Goal: Task Accomplishment & Management: Manage account settings

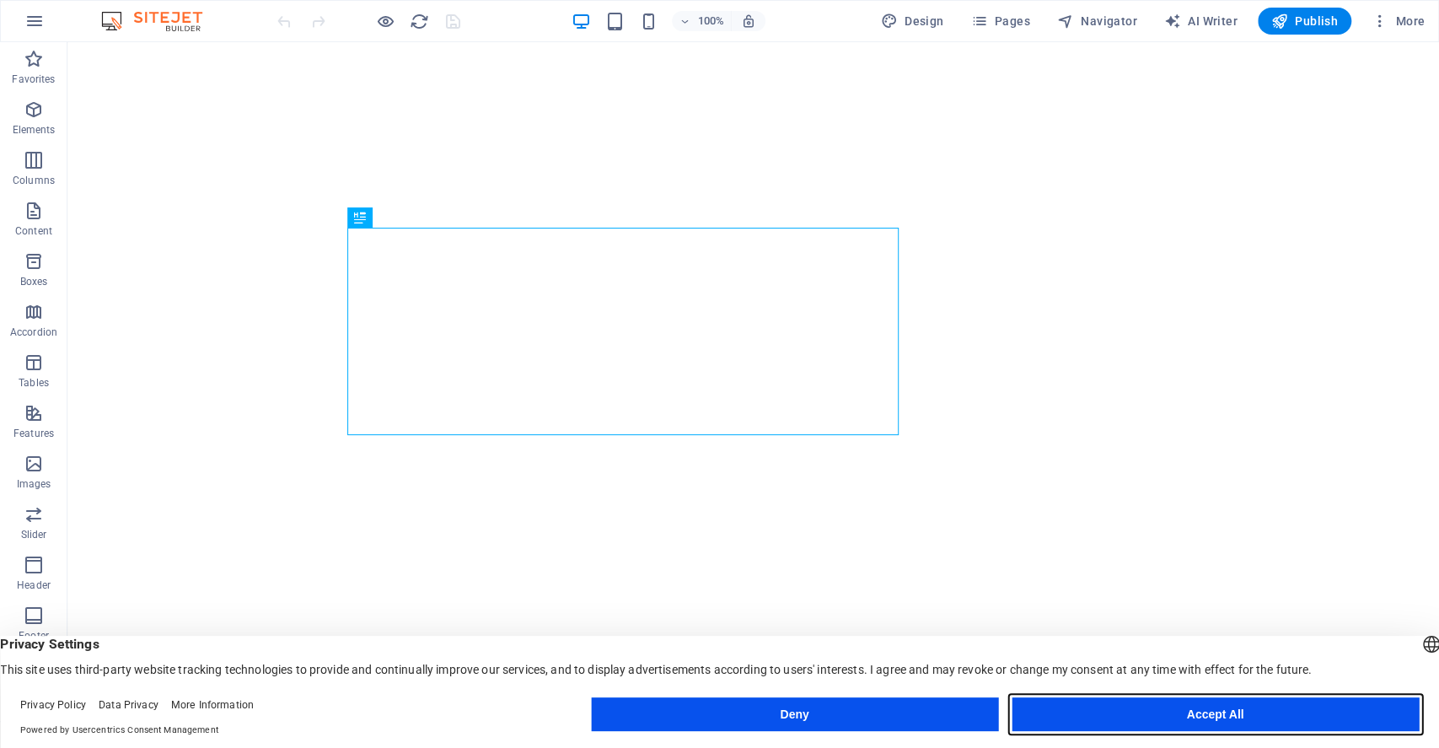
click at [1168, 714] on button "Accept All" at bounding box center [1215, 714] width 407 height 34
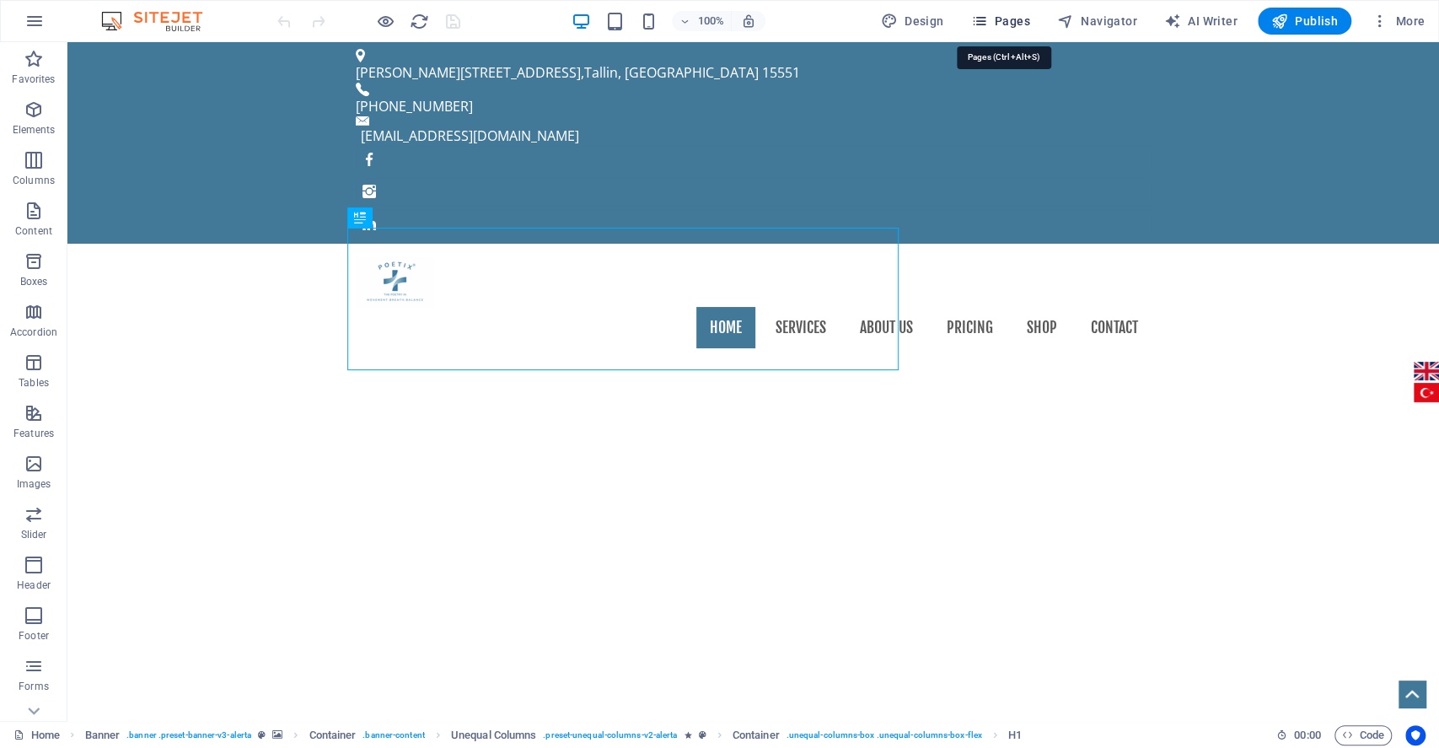
click at [1001, 24] on span "Pages" at bounding box center [999, 21] width 59 height 17
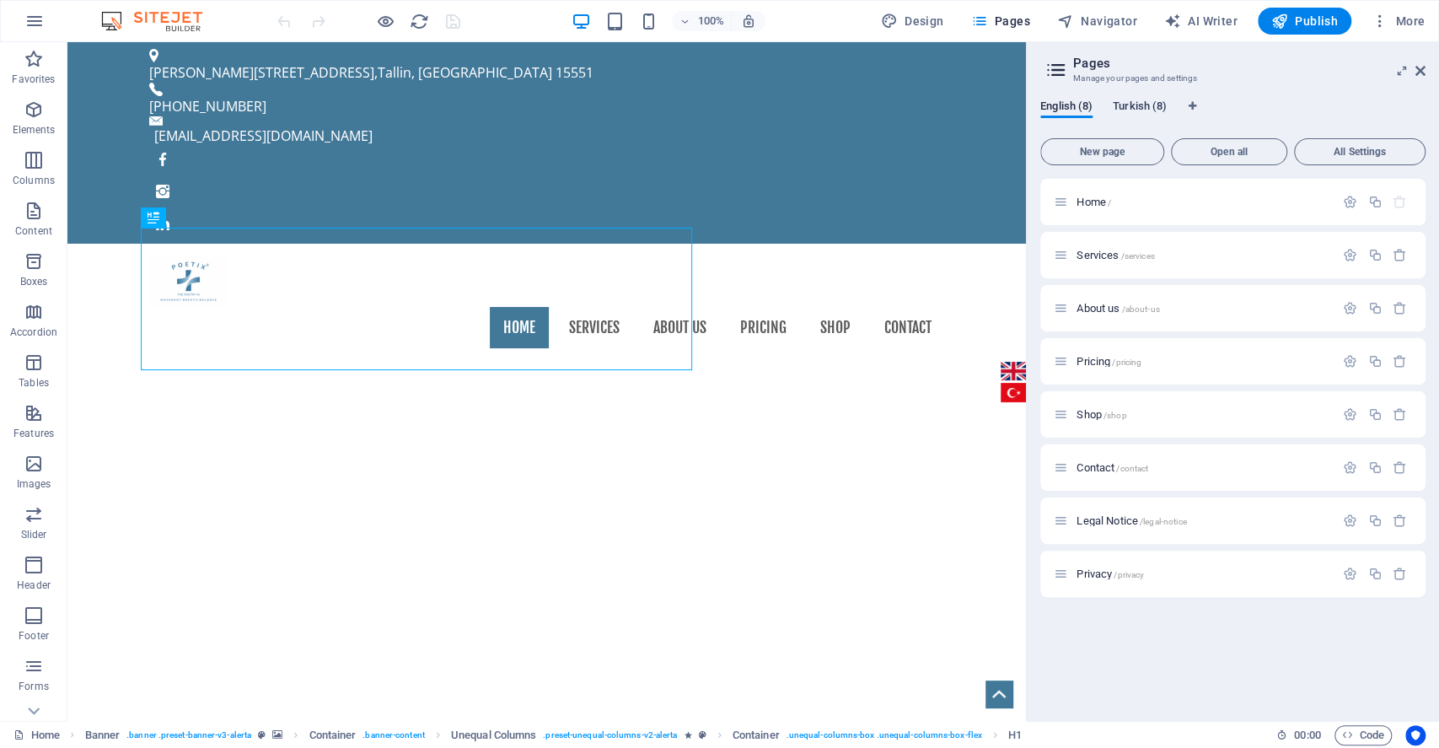
click at [1145, 105] on span "Turkish (8)" at bounding box center [1140, 108] width 54 height 24
click at [1087, 207] on span "[PERSON_NAME] /" at bounding box center [1121, 202] width 88 height 13
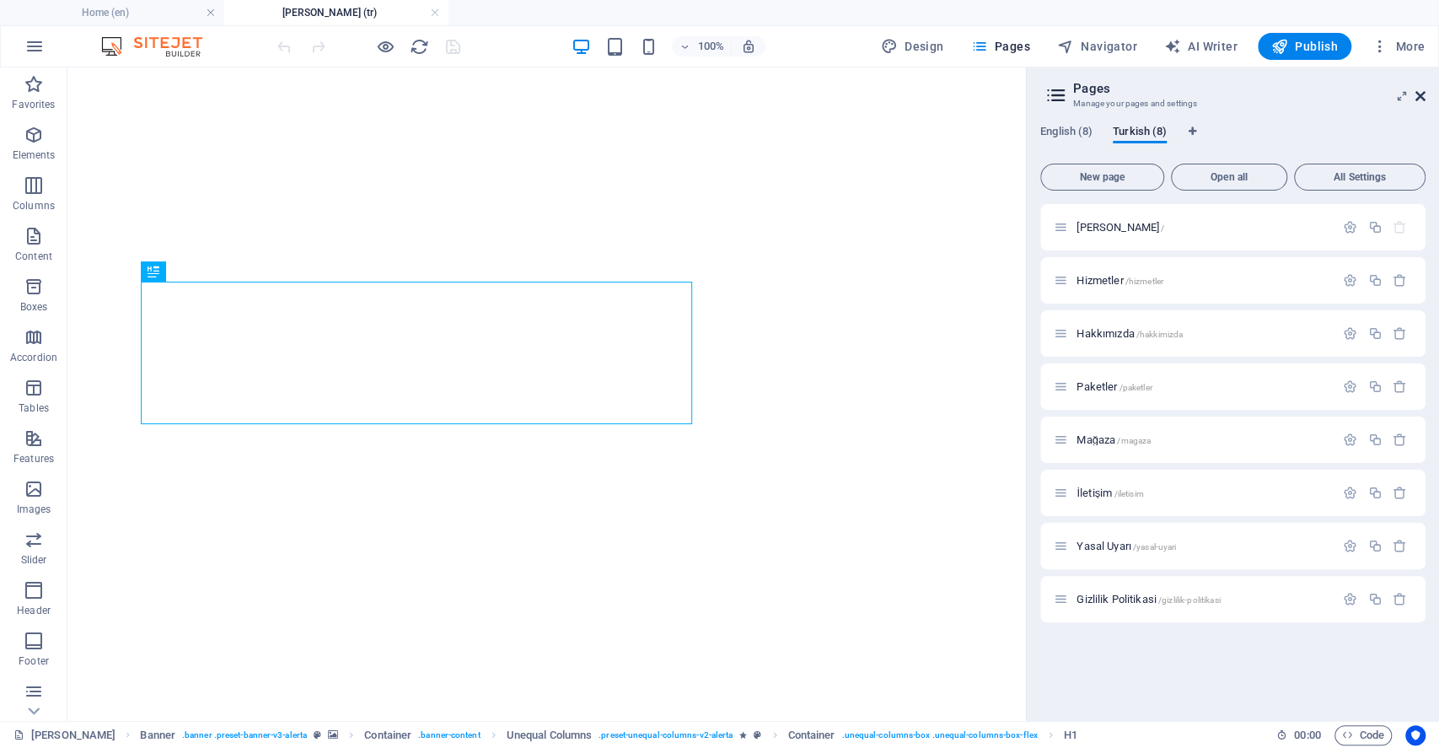
click at [1420, 100] on icon at bounding box center [1420, 95] width 10 height 13
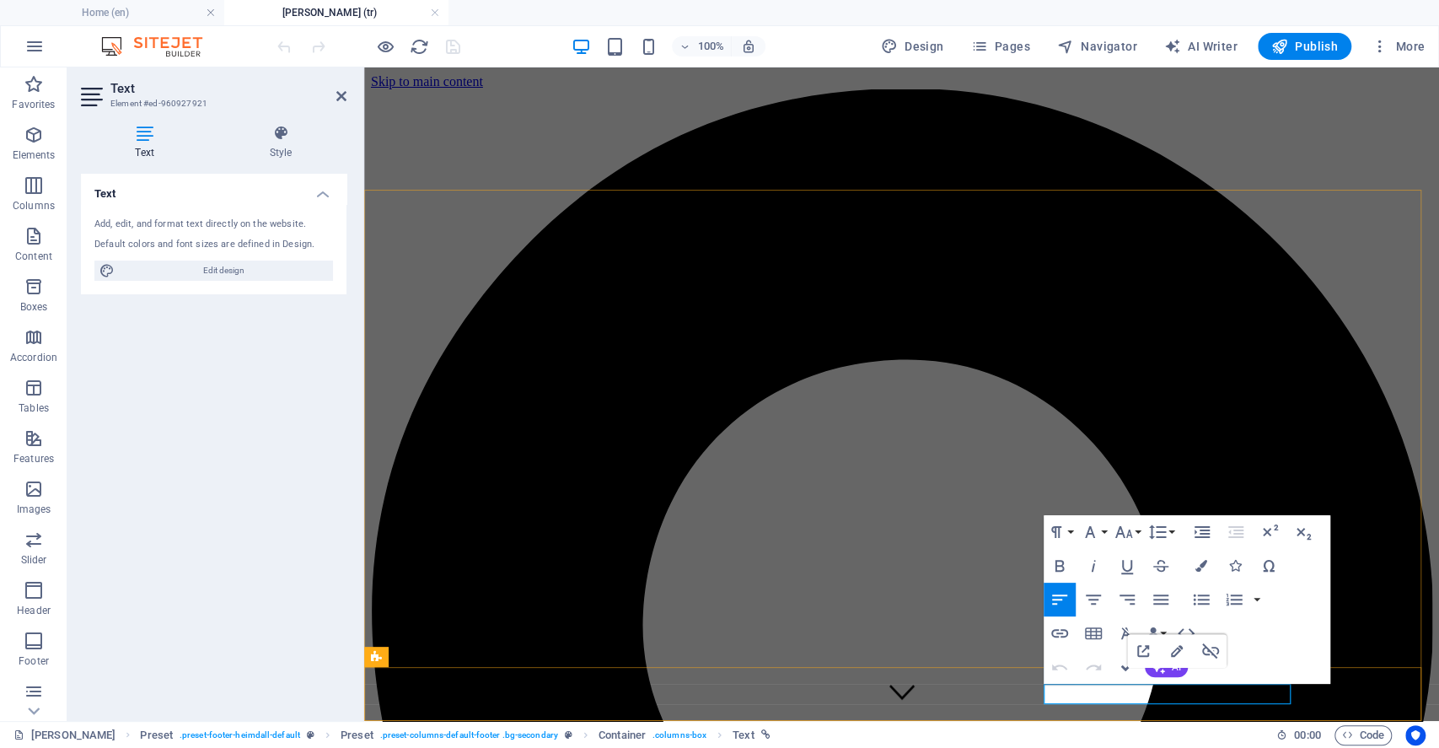
scroll to position [1326, 0]
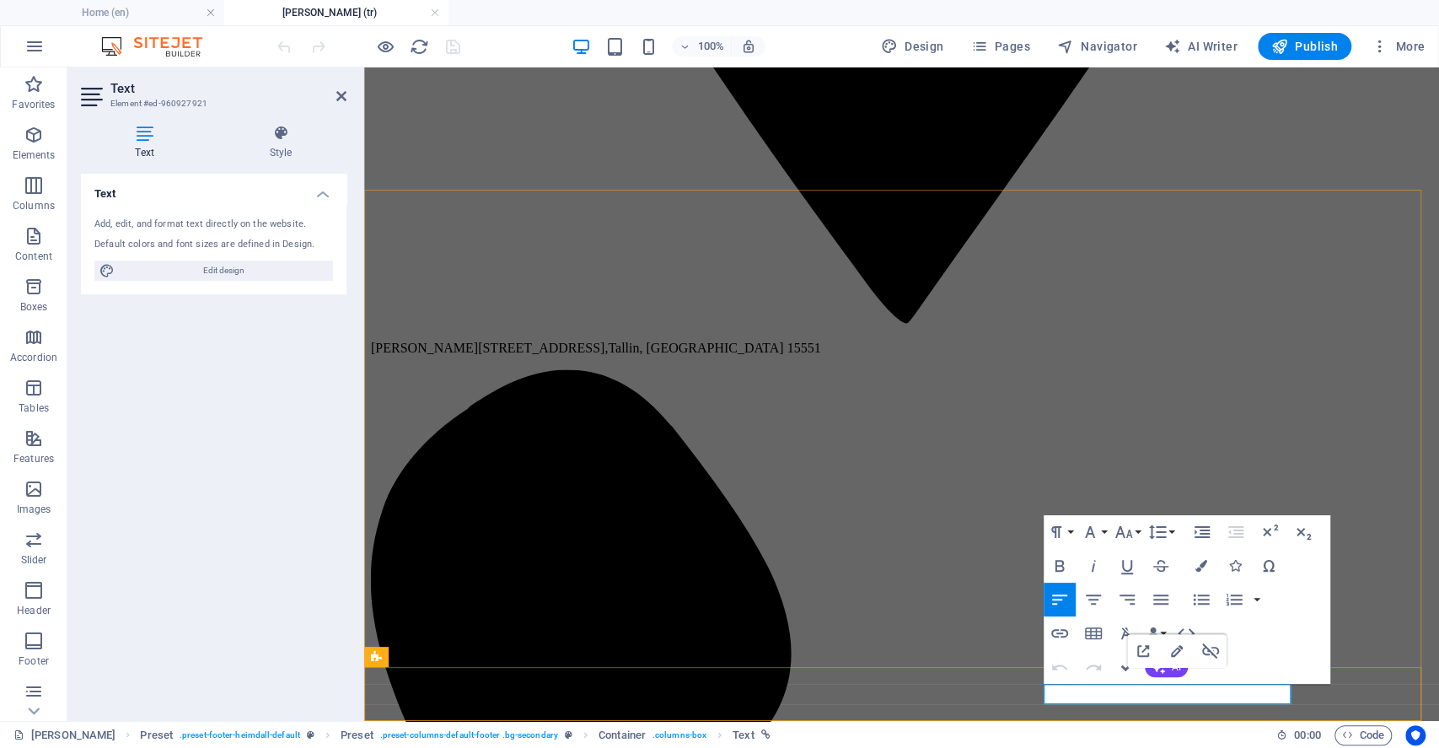
click at [1176, 651] on icon "button" at bounding box center [1177, 651] width 20 height 20
click at [1176, 651] on div "Undo Redo Confirm (Ctrl+⏎) AI Improve Make shorter Make longer Fix spelling & g…" at bounding box center [1116, 667] width 145 height 34
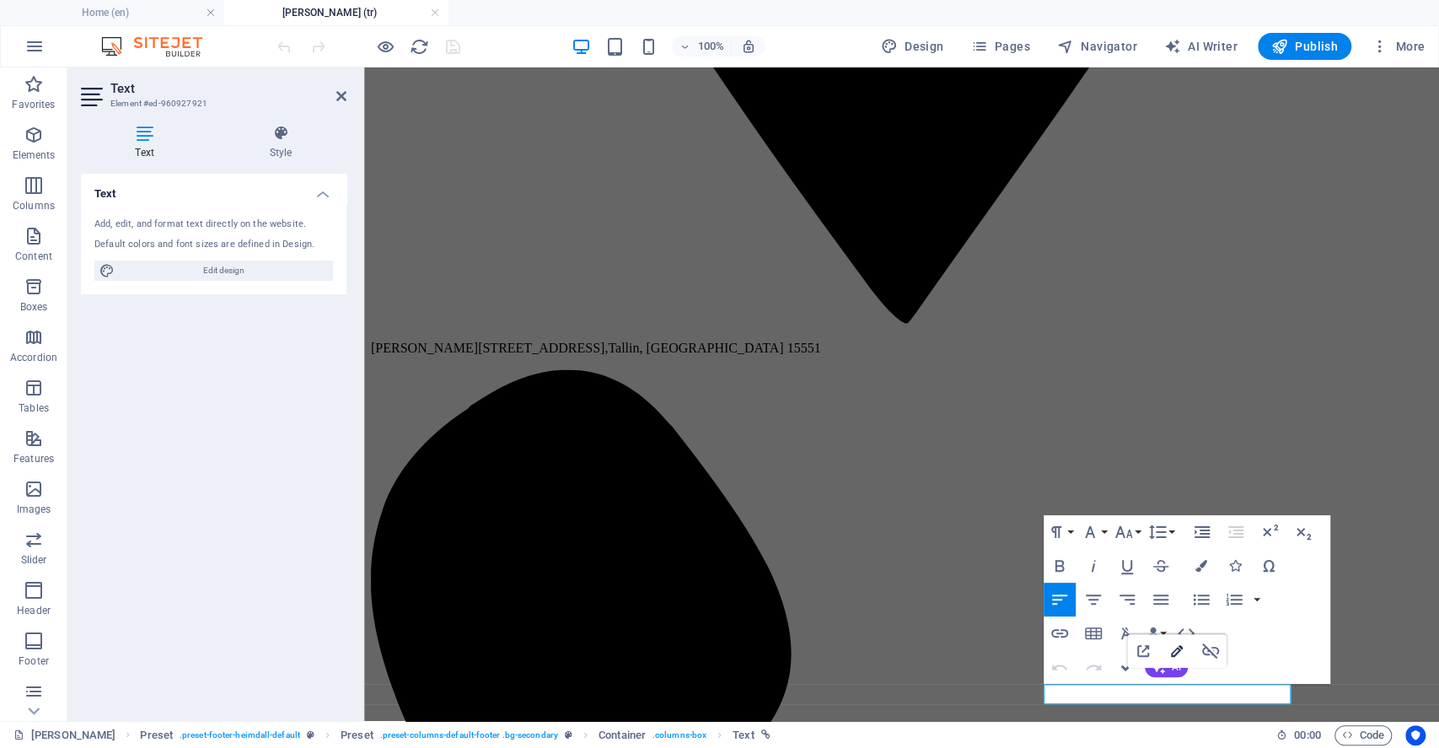
click at [1173, 658] on icon "button" at bounding box center [1177, 651] width 20 height 20
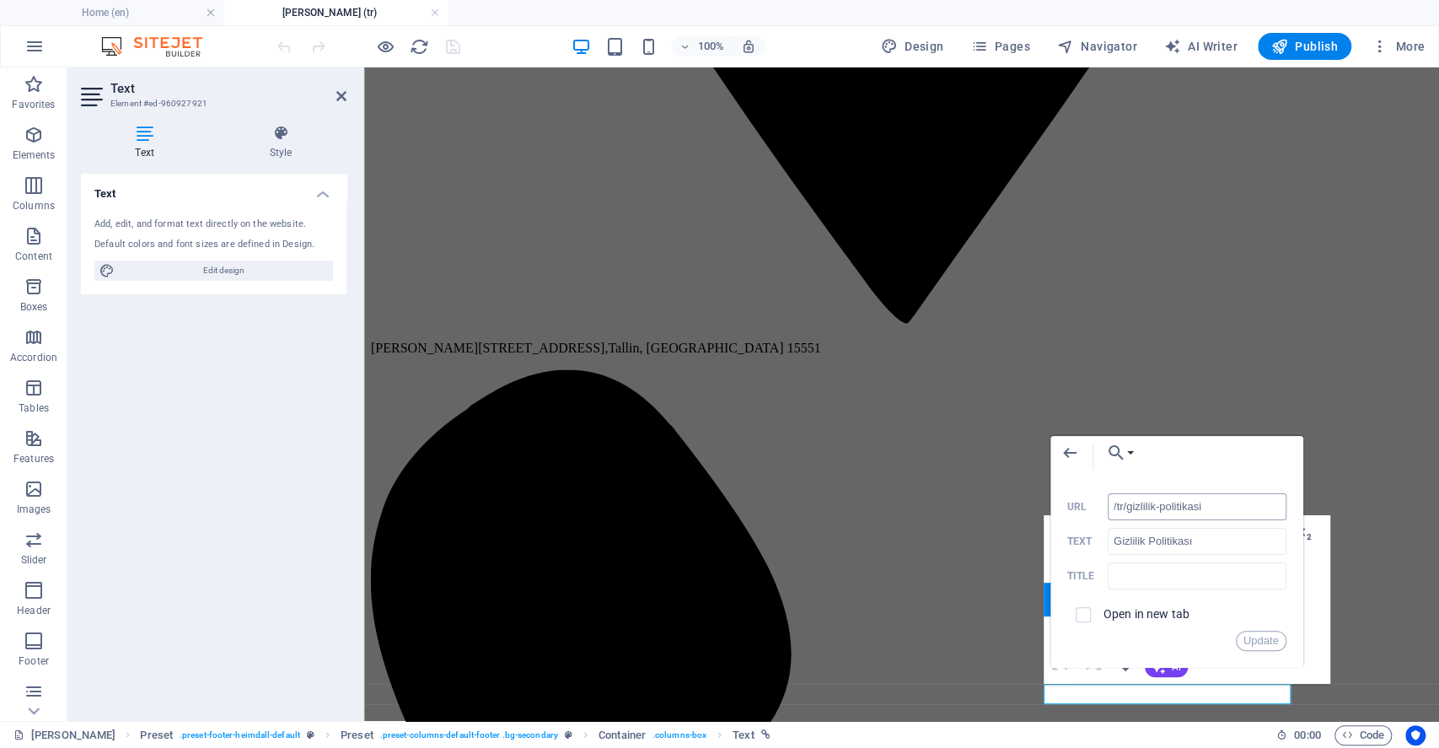
click at [1180, 509] on input "/tr/gizlilik-politikasi" at bounding box center [1197, 506] width 179 height 27
click at [1214, 502] on input "/tr/gizlilik-politikasi" at bounding box center [1197, 506] width 179 height 27
click at [1177, 509] on input "/tr/gizlilik-politikasi" at bounding box center [1197, 506] width 179 height 27
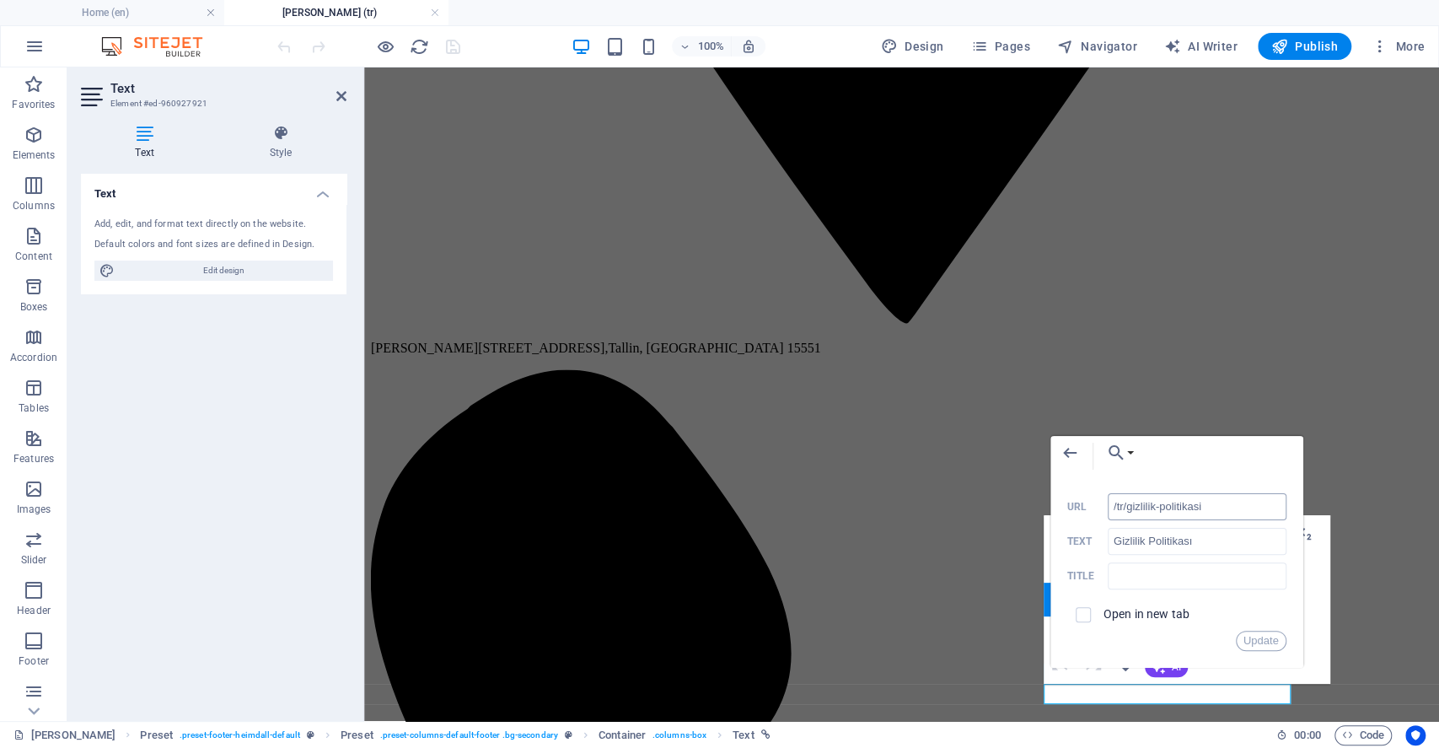
click at [1177, 509] on input "/tr/gizlilik-politikasi" at bounding box center [1197, 506] width 179 height 27
click at [1120, 452] on icon "button" at bounding box center [1116, 453] width 20 height 20
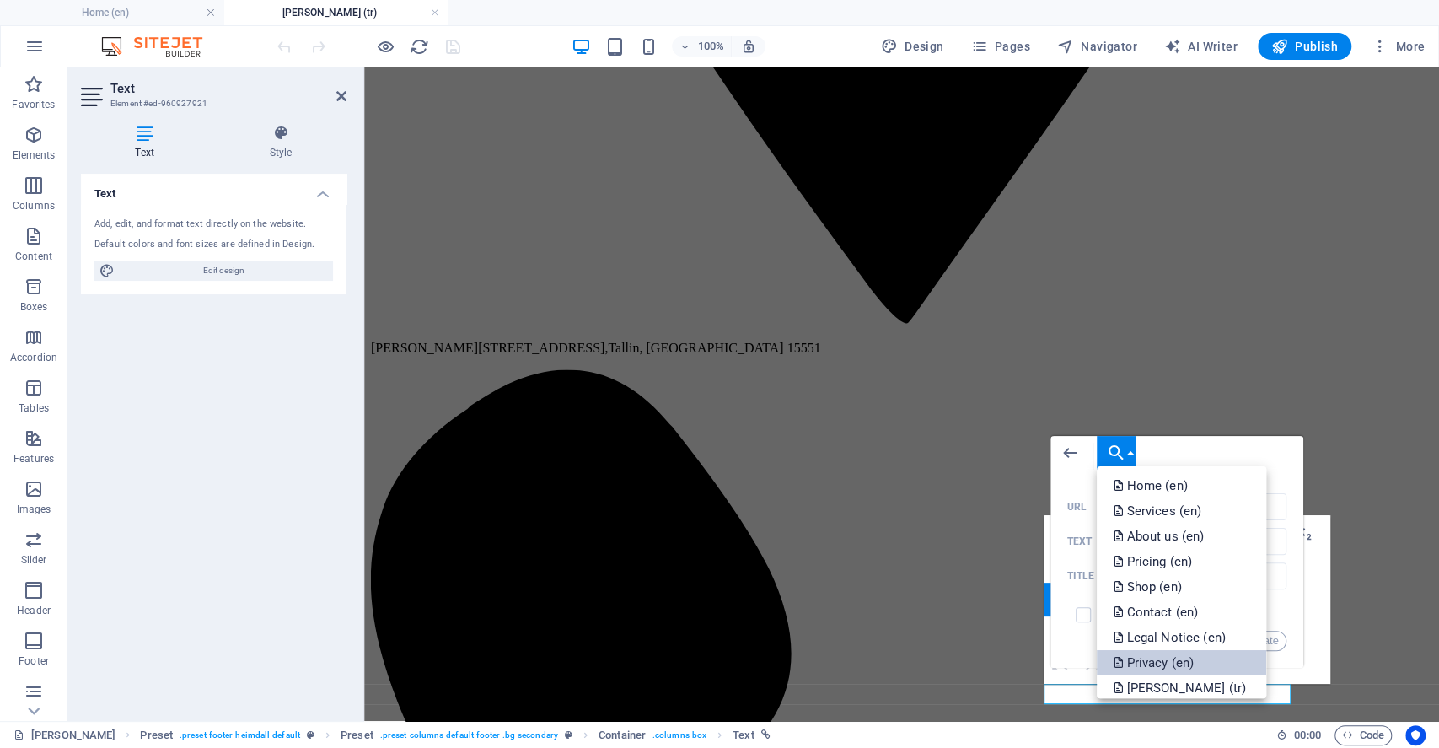
scroll to position [211, 0]
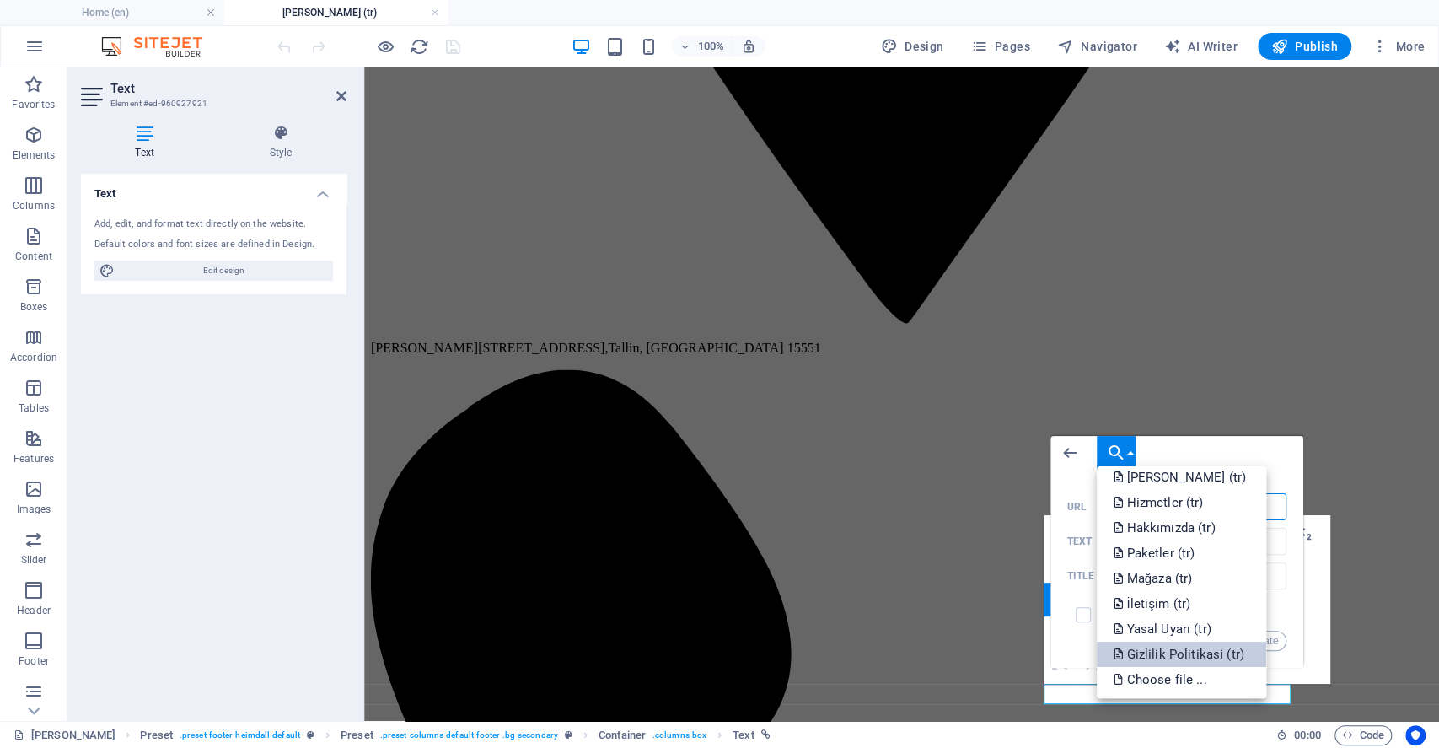
click at [1157, 658] on p "Gizlilik Politikasi (tr)" at bounding box center [1181, 654] width 134 height 25
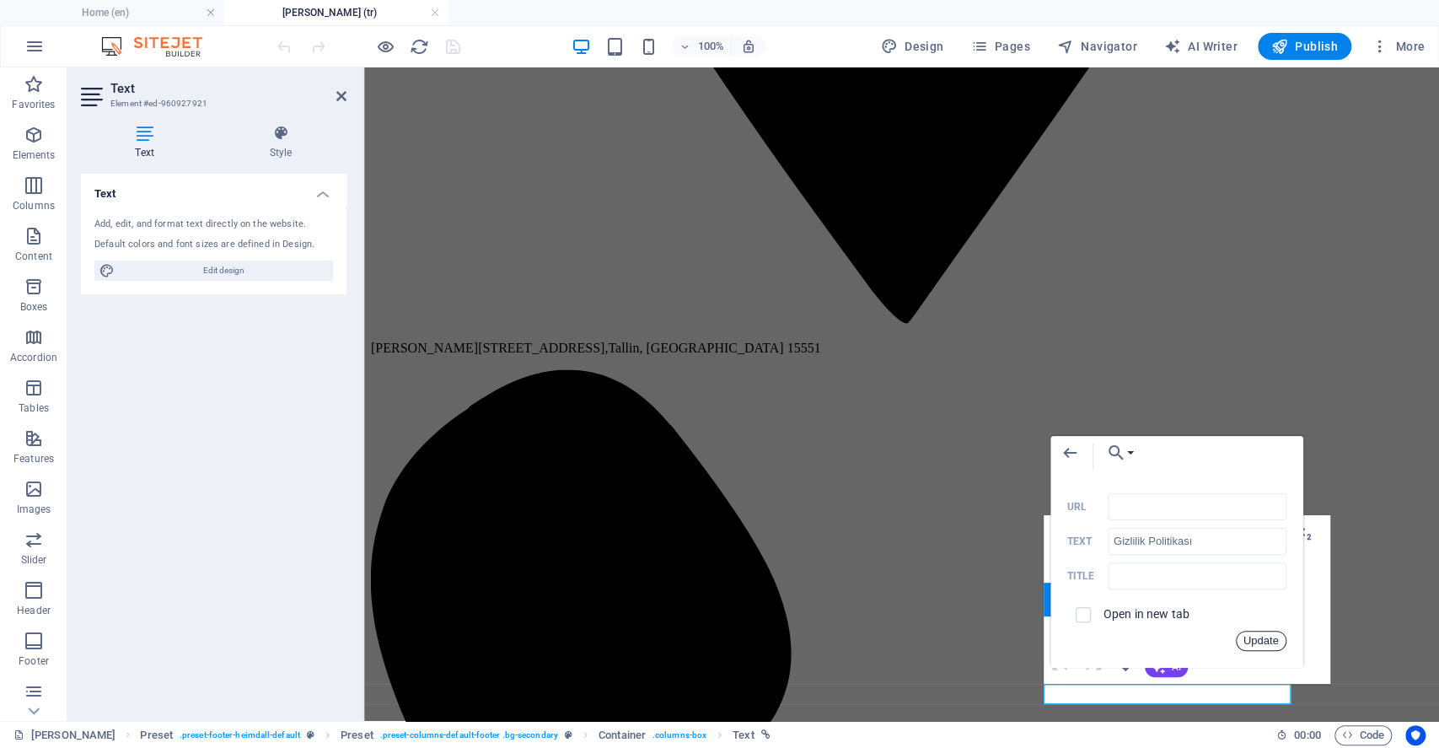
click at [1258, 636] on button "Update" at bounding box center [1261, 641] width 51 height 20
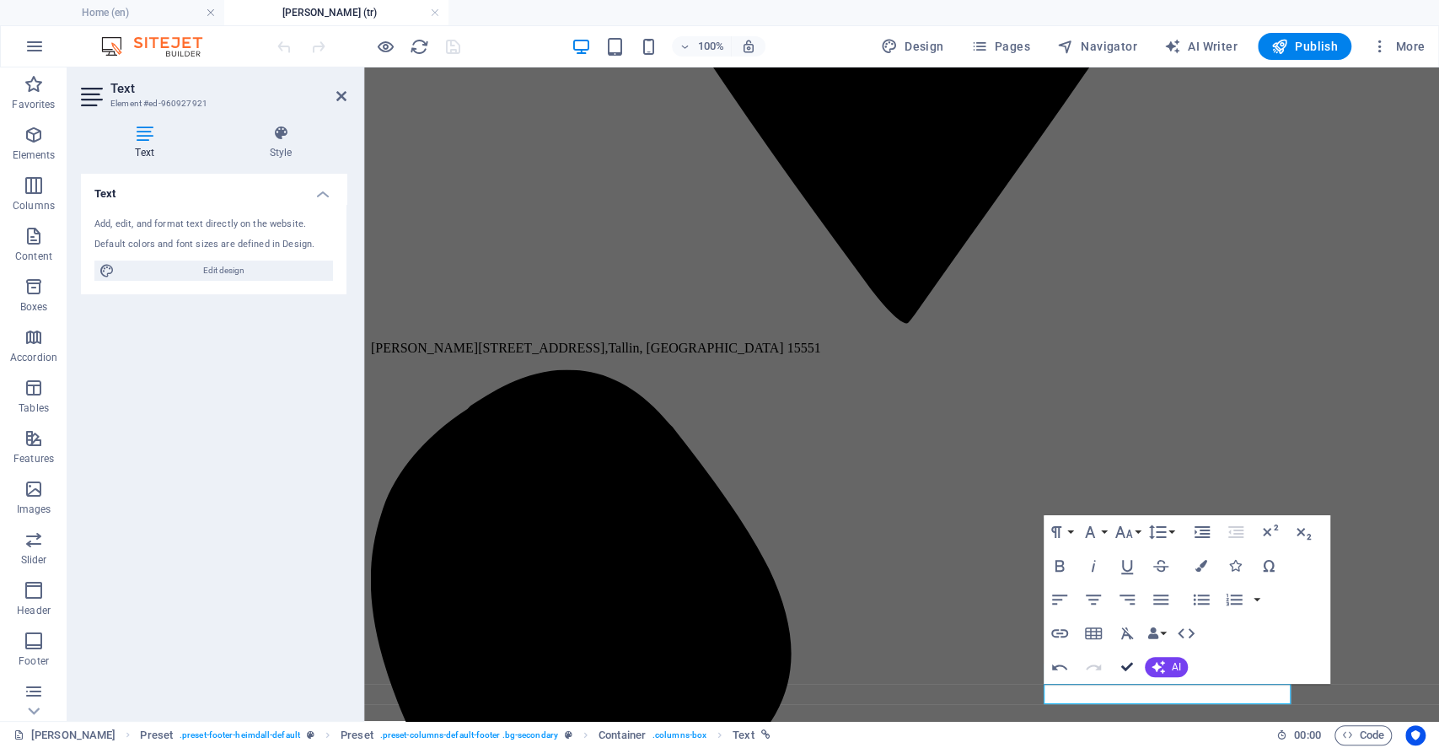
scroll to position [1306, 0]
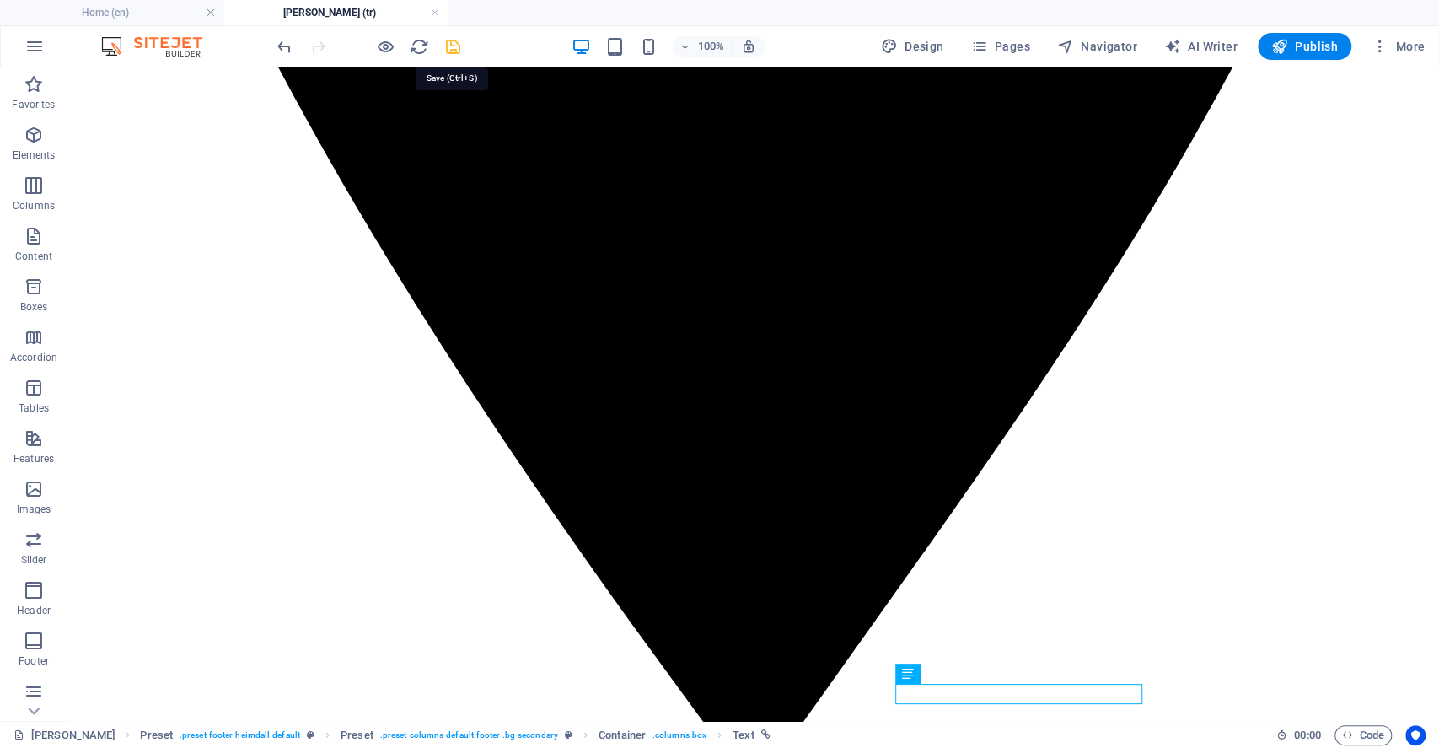
click at [453, 52] on icon "save" at bounding box center [452, 46] width 19 height 19
checkbox input "false"
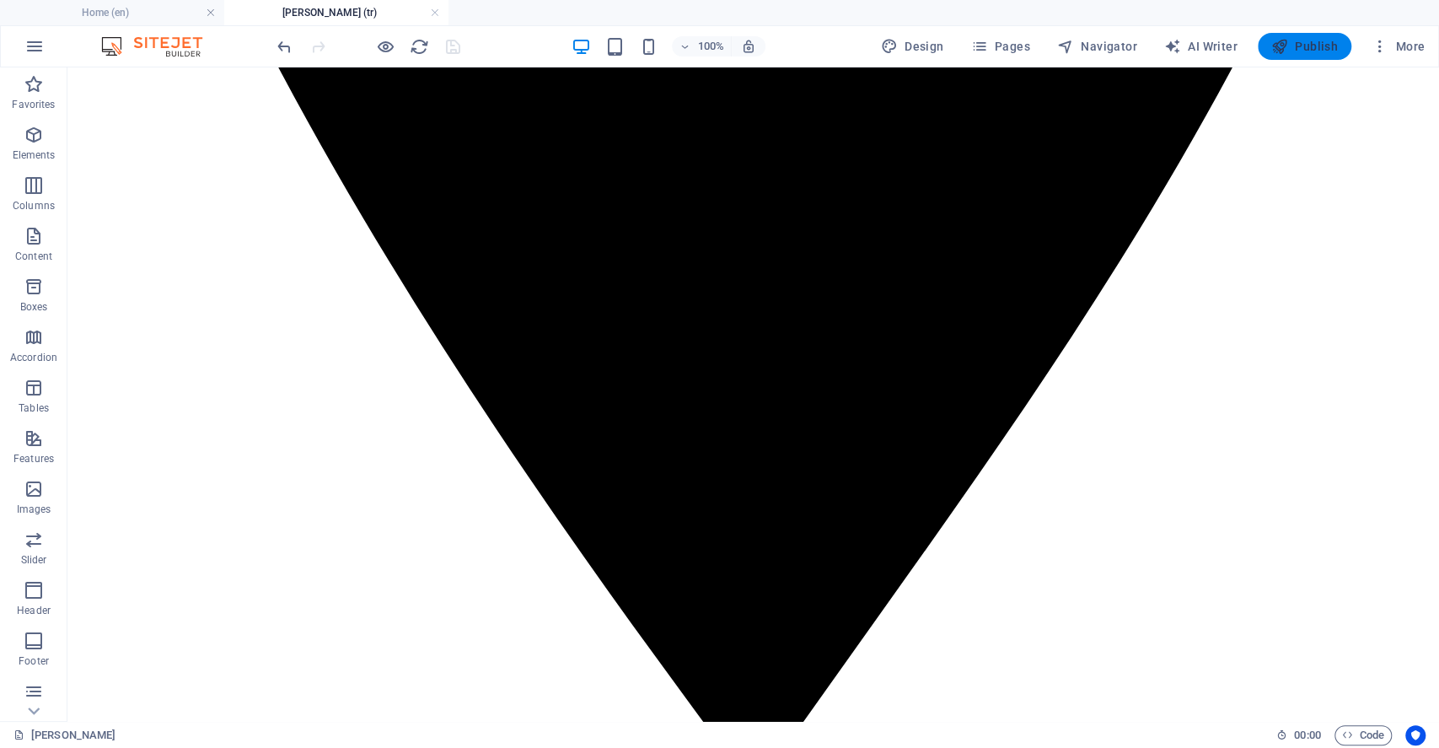
click at [1314, 45] on span "Publish" at bounding box center [1304, 46] width 67 height 17
